Goal: Check status: Check status

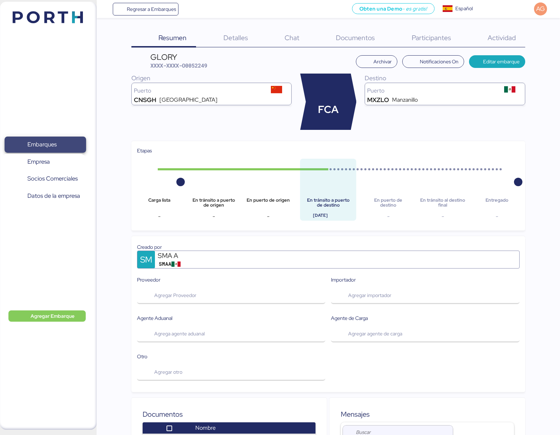
click at [55, 142] on span "Embarques" at bounding box center [41, 144] width 29 height 10
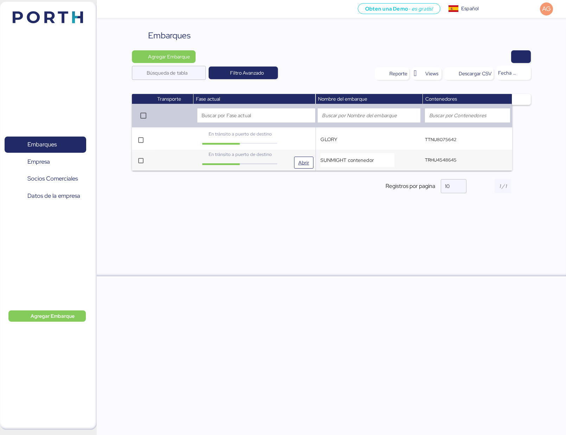
click at [269, 156] on span "En tránsito a puerto de destino" at bounding box center [239, 154] width 63 height 6
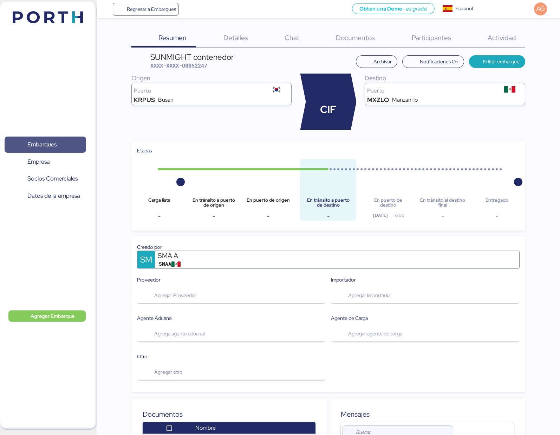
click at [48, 144] on span "Embarques" at bounding box center [41, 144] width 29 height 10
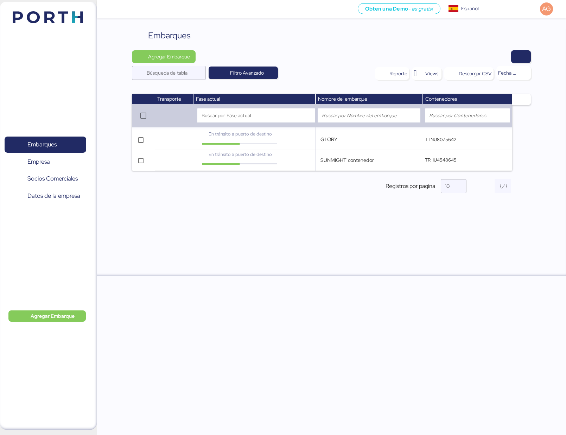
click at [296, 211] on div "Embarques Agregar Embarque Búsqueda de tabla Filtro Avanzado Reporte Views Desc…" at bounding box center [331, 152] width 469 height 247
